Goal: Task Accomplishment & Management: Complete application form

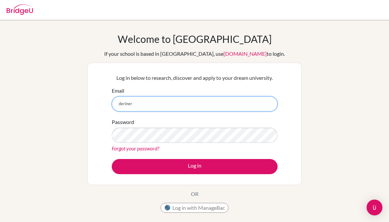
click at [168, 99] on input "deriner" at bounding box center [195, 103] width 166 height 15
click at [203, 98] on input "deriner" at bounding box center [195, 103] width 166 height 15
type input "d"
type input "[EMAIL_ADDRESS][DOMAIN_NAME]"
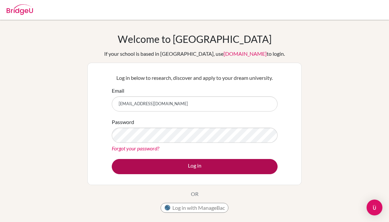
click at [201, 160] on button "Log in" at bounding box center [195, 166] width 166 height 15
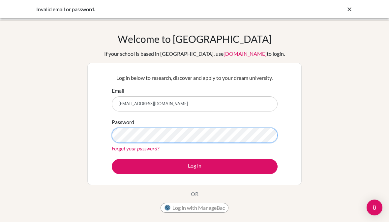
click at [195, 166] on button "Log in" at bounding box center [195, 166] width 166 height 15
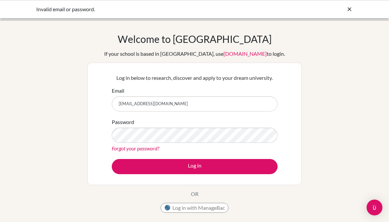
click at [155, 103] on input "[EMAIL_ADDRESS][DOMAIN_NAME]" at bounding box center [195, 103] width 166 height 15
click at [155, 104] on input "[EMAIL_ADDRESS][DOMAIN_NAME]" at bounding box center [195, 103] width 166 height 15
click at [151, 105] on input "120651@ogrenci.k12.tr" at bounding box center [195, 103] width 166 height 15
type input "120651@ogrenci.tedankara.k12.tr"
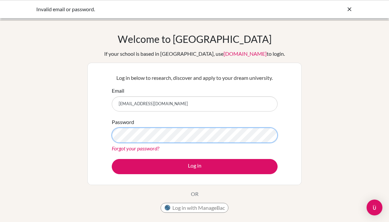
click at [195, 166] on button "Log in" at bounding box center [195, 166] width 166 height 15
